Goal: Navigation & Orientation: Find specific page/section

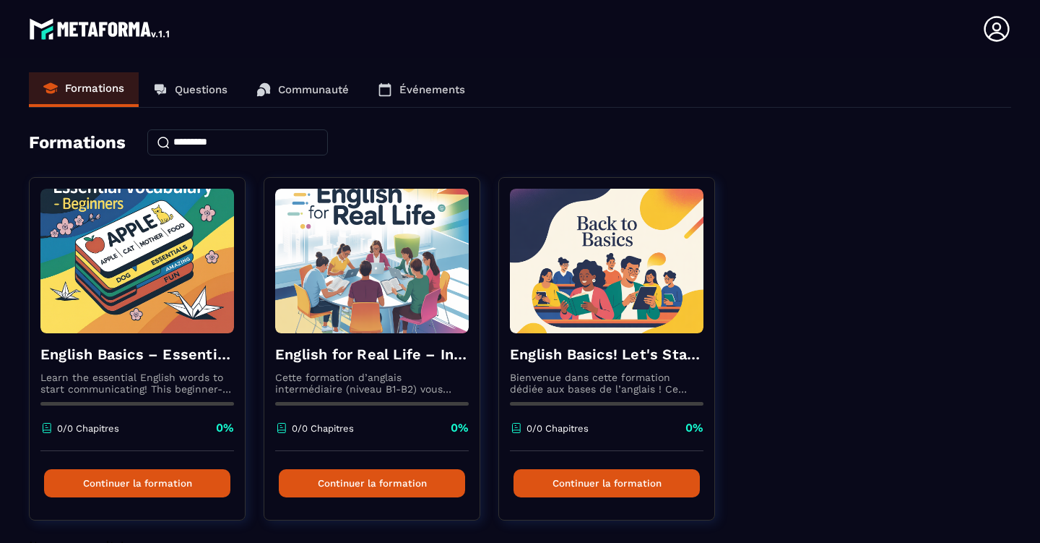
click at [201, 96] on link "Questions" at bounding box center [190, 89] width 103 height 35
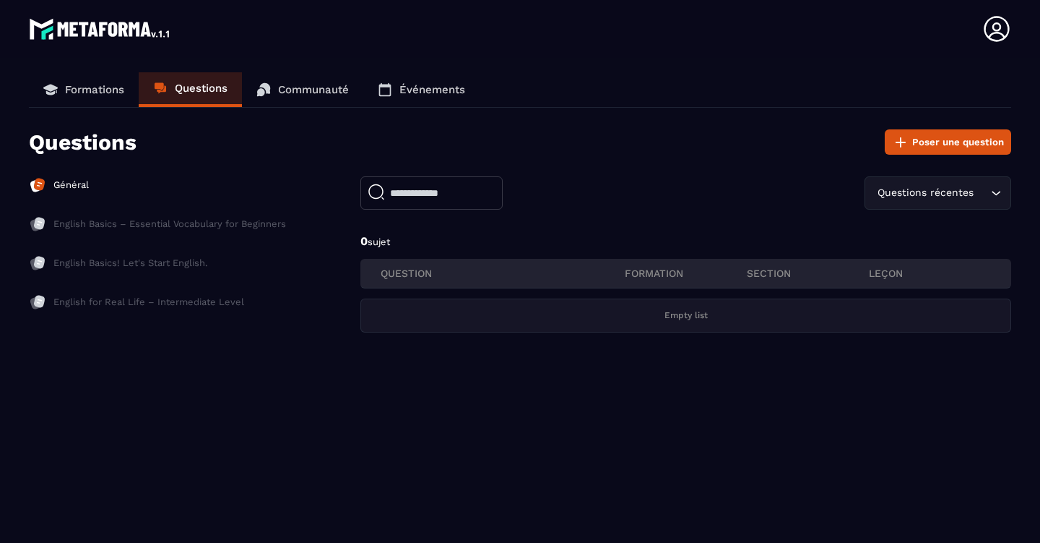
click at [311, 87] on p "Communauté" at bounding box center [313, 89] width 71 height 13
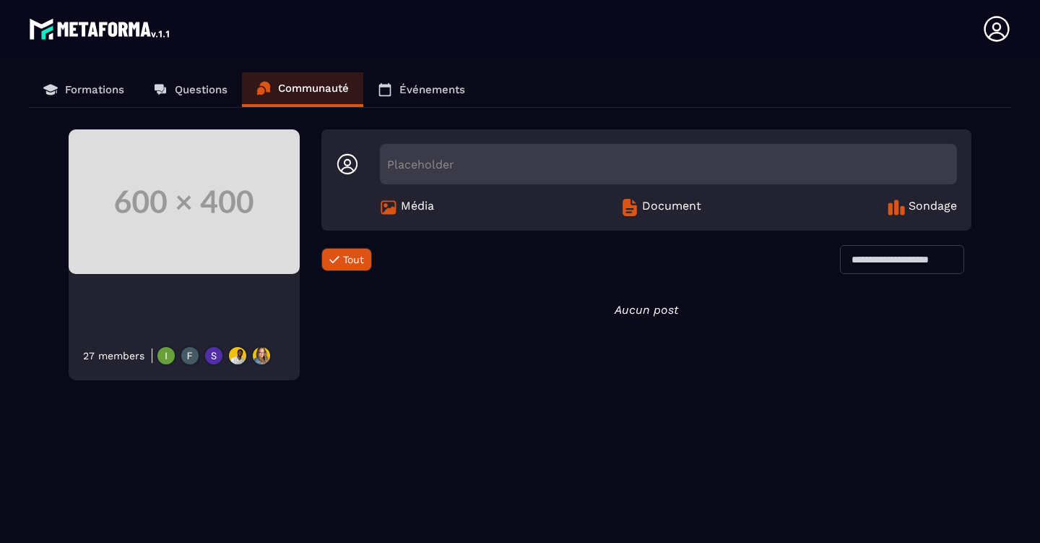
click at [402, 86] on p "Événements" at bounding box center [433, 89] width 66 height 13
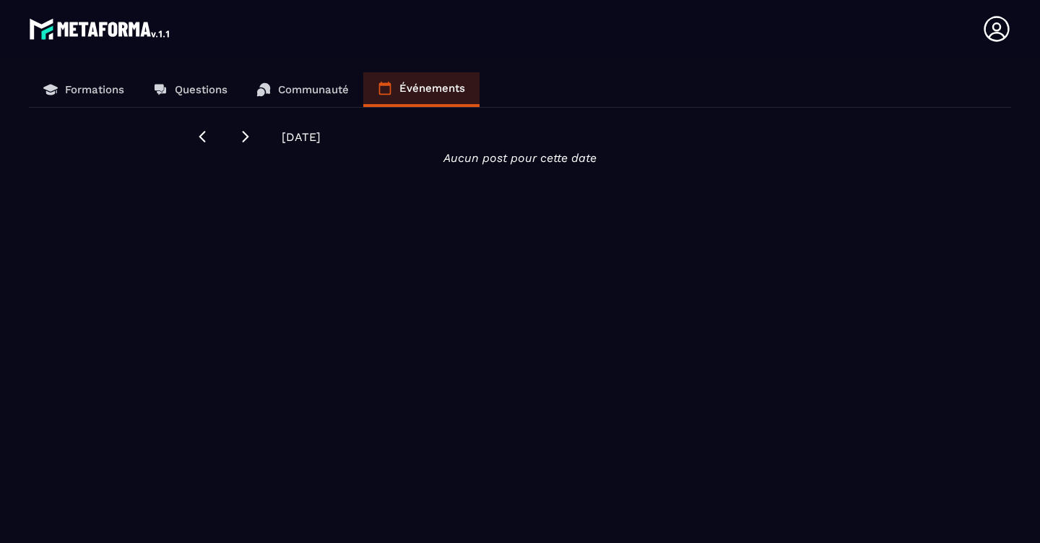
click at [109, 85] on p "Formations" at bounding box center [94, 89] width 59 height 13
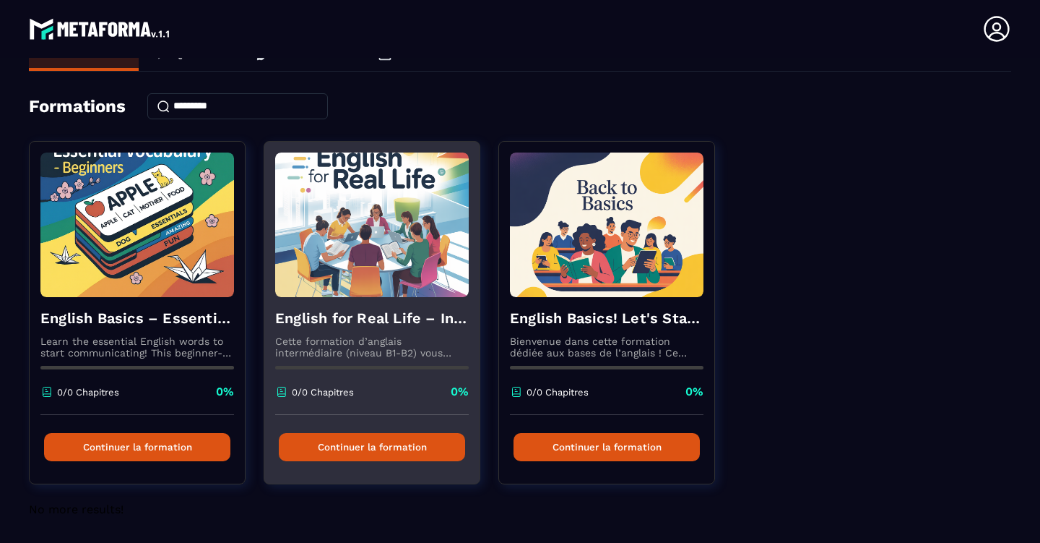
scroll to position [37, 0]
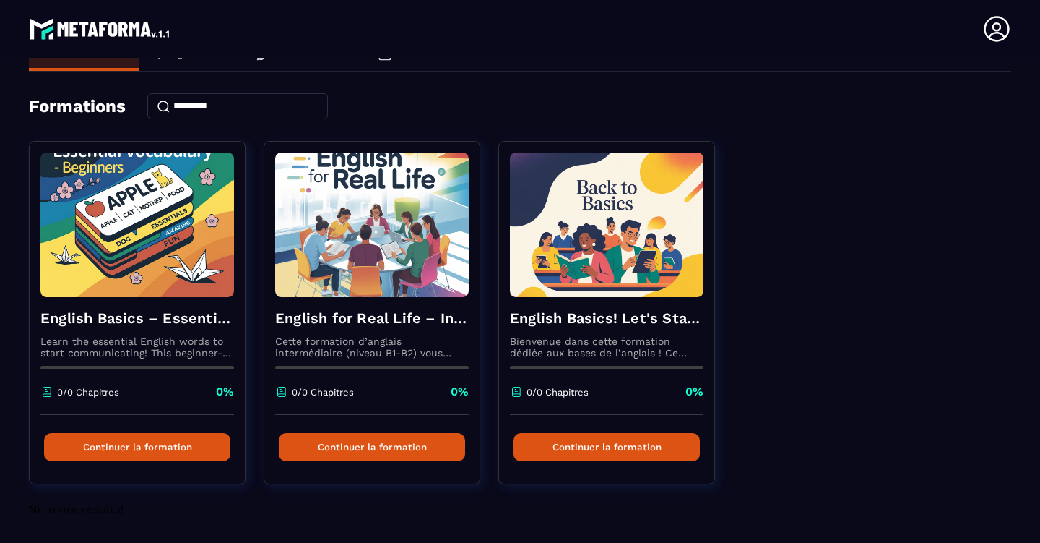
click at [996, 31] on icon at bounding box center [996, 28] width 25 height 25
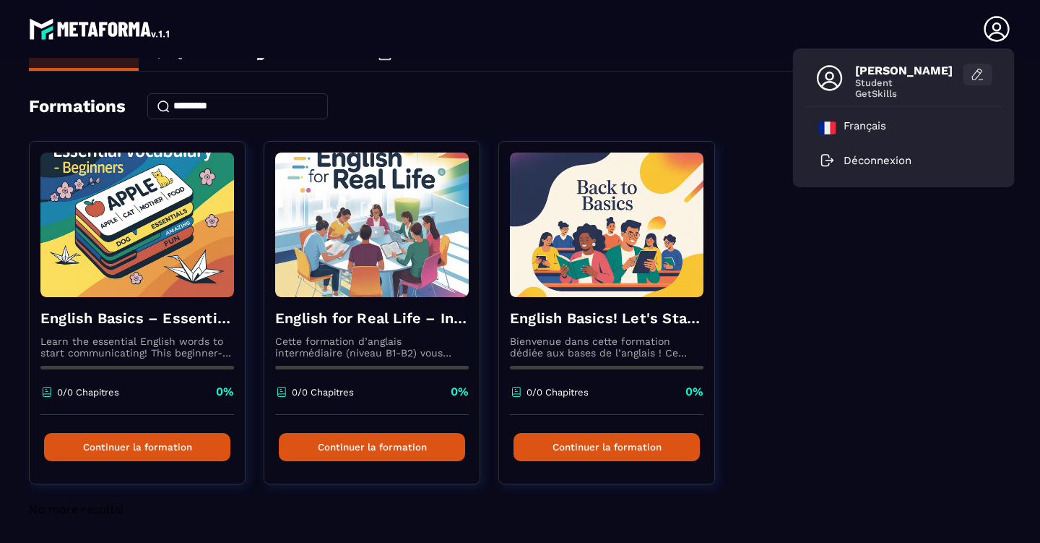
click at [976, 75] on icon at bounding box center [978, 74] width 14 height 14
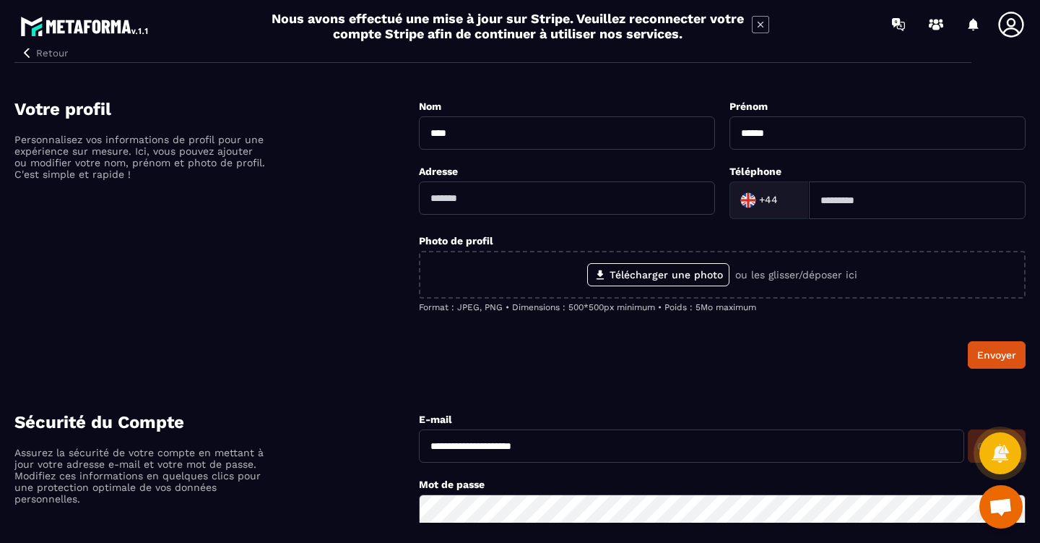
scroll to position [6, 0]
